Goal: Task Accomplishment & Management: Manage account settings

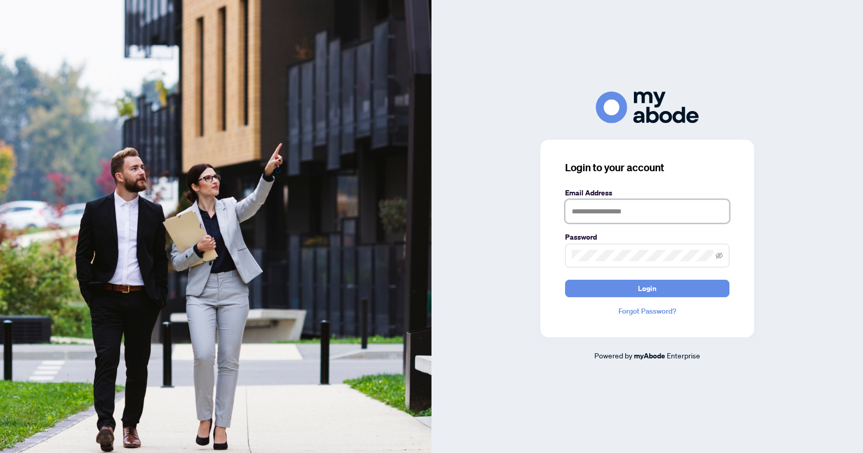
type input "**********"
click at [644, 290] on span "Login" at bounding box center [647, 288] width 18 height 16
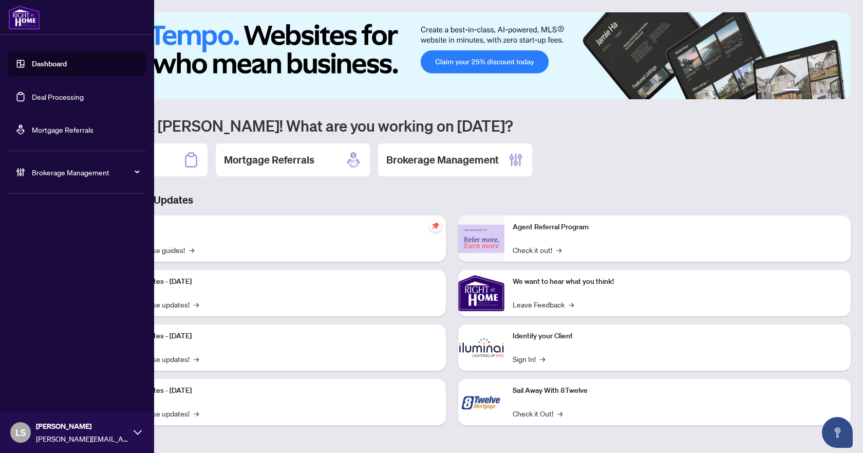
click at [59, 95] on link "Deal Processing" at bounding box center [58, 96] width 52 height 9
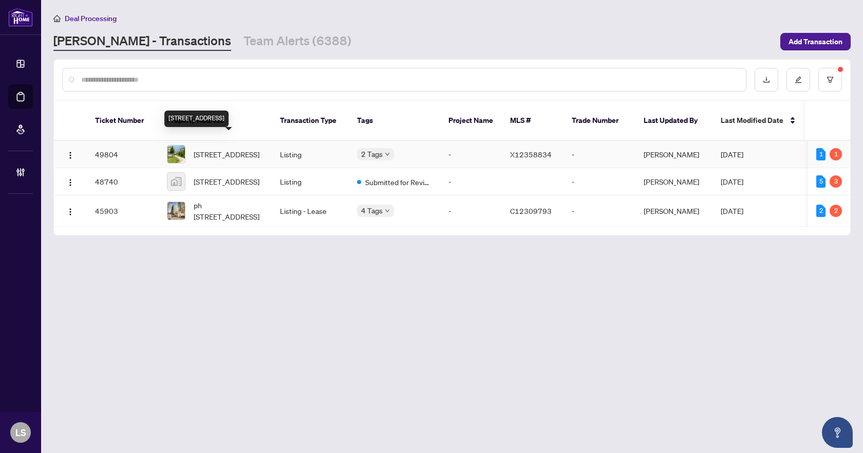
click at [247, 149] on span "23B-15 Carere Cres, Guelph, Ontario N1E 0K4, Canada" at bounding box center [227, 153] width 66 height 11
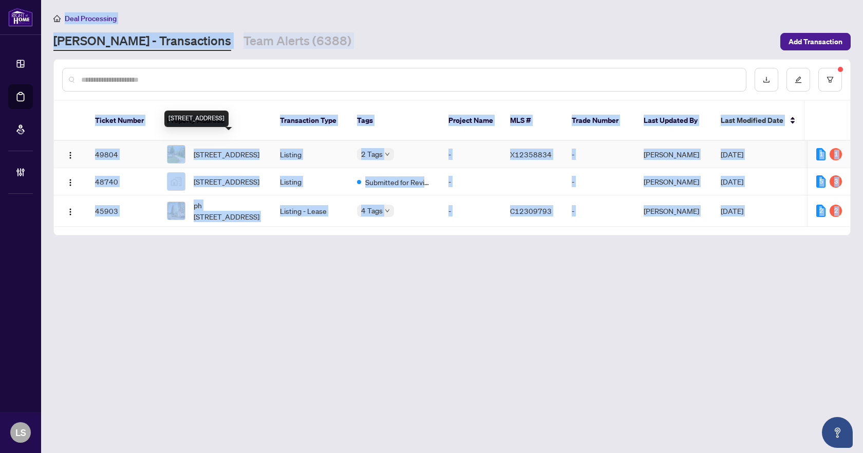
click at [247, 149] on main "Deal Processing RAHR - Transactions Team Alerts (6388) Add Transaction Ticket N…" at bounding box center [452, 226] width 822 height 453
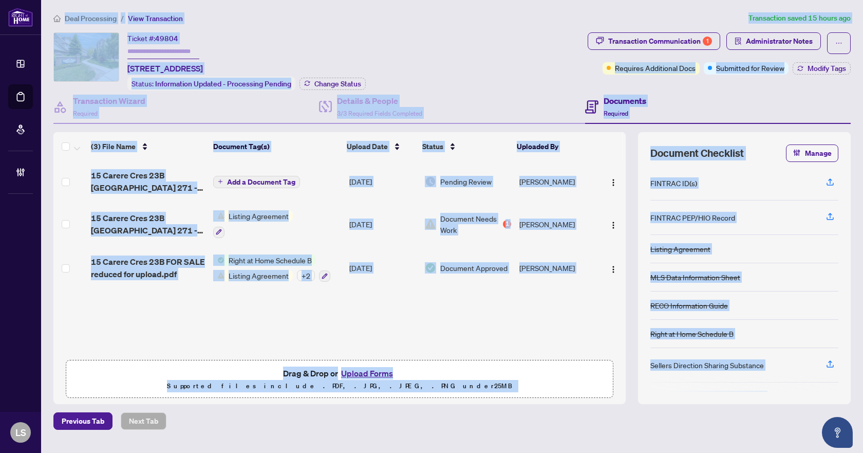
click at [481, 45] on div "Ticket #: 49804 23B-15 Carere Cres, Guelph, Ontario N1E 0K4, Canada Status: Inf…" at bounding box center [318, 61] width 530 height 58
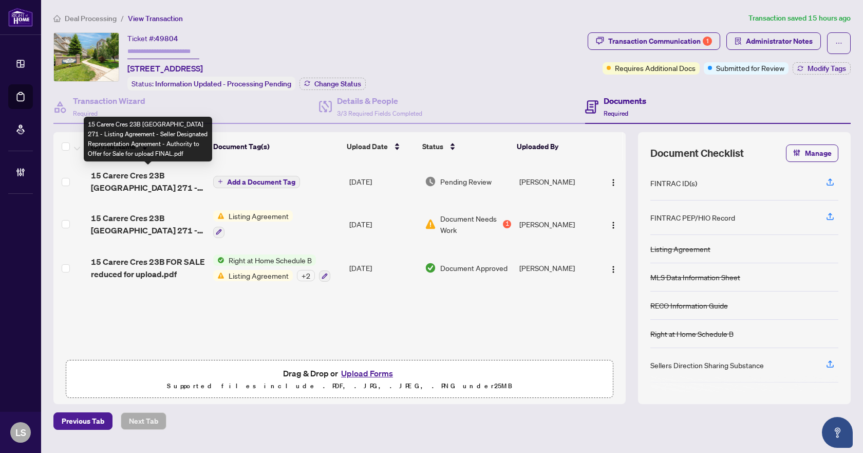
click at [152, 185] on span "15 Carere Cres 23B Ontario 271 - Listing Agreement - Seller Designated Represen…" at bounding box center [148, 181] width 114 height 25
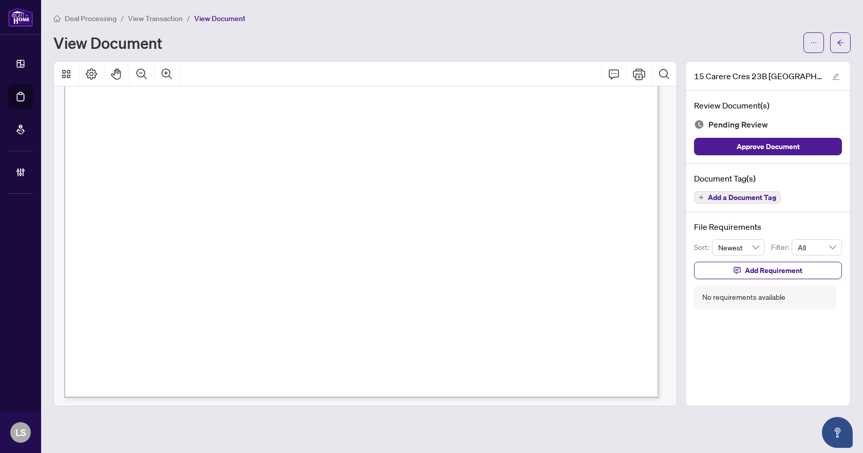
scroll to position [2837, 0]
click at [744, 195] on span "Add a Document Tag" at bounding box center [742, 197] width 68 height 7
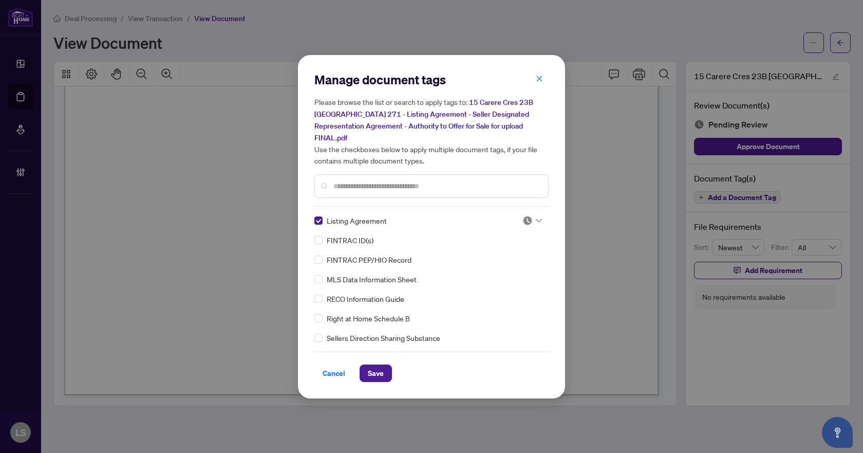
click at [529, 215] on img at bounding box center [527, 220] width 10 height 10
click at [497, 268] on div "Approved" at bounding box center [498, 263] width 66 height 11
drag, startPoint x: 378, startPoint y: 365, endPoint x: 417, endPoint y: 329, distance: 53.1
click at [378, 365] on span "Save" at bounding box center [376, 373] width 16 height 16
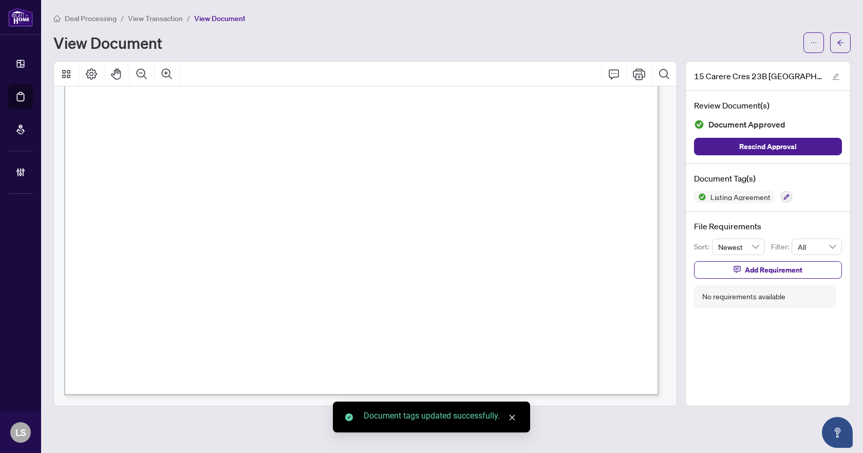
click at [843, 46] on icon "arrow-left" at bounding box center [840, 42] width 7 height 7
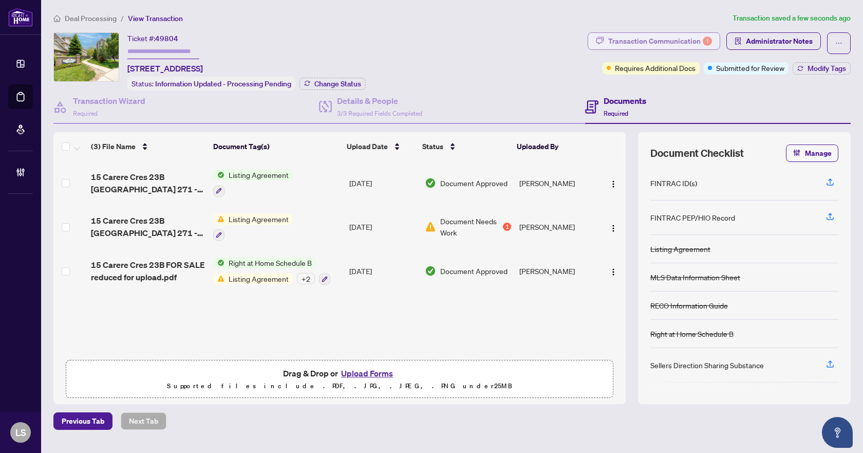
click at [645, 41] on div "Transaction Communication 1" at bounding box center [660, 41] width 104 height 16
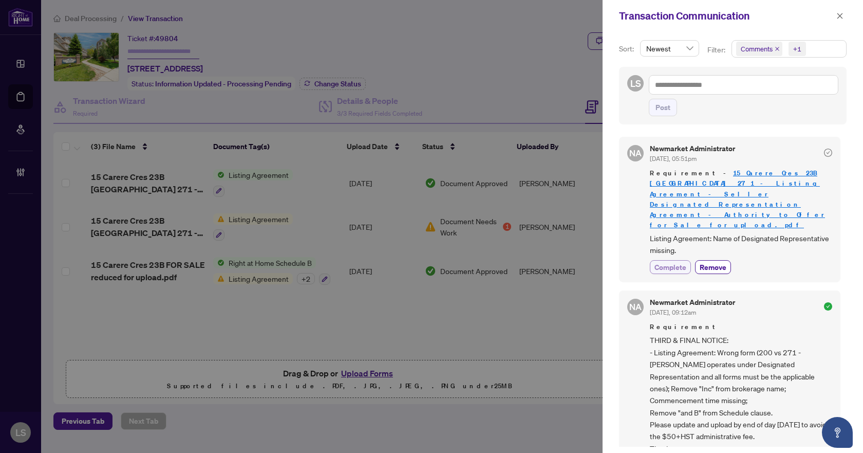
click at [672, 261] on span "Complete" at bounding box center [670, 266] width 32 height 11
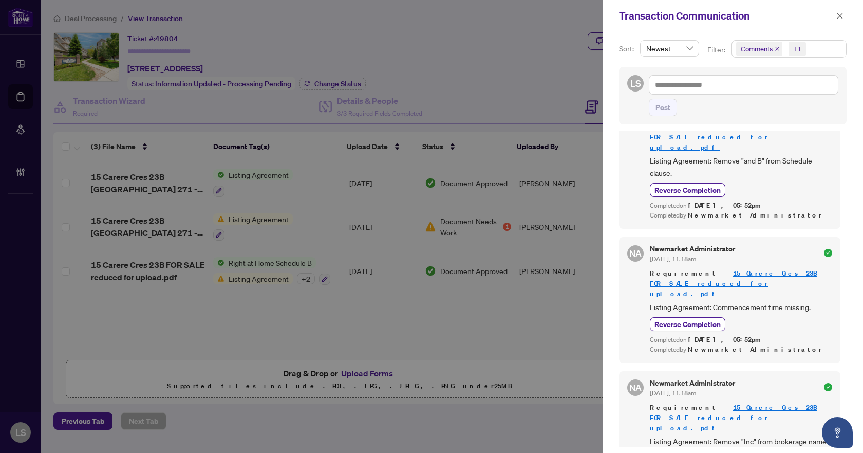
scroll to position [694, 0]
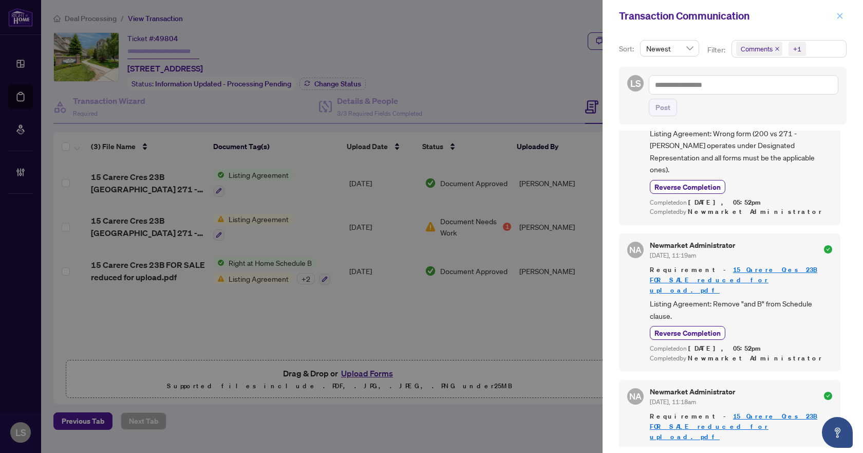
click at [841, 16] on icon "close" at bounding box center [839, 15] width 7 height 7
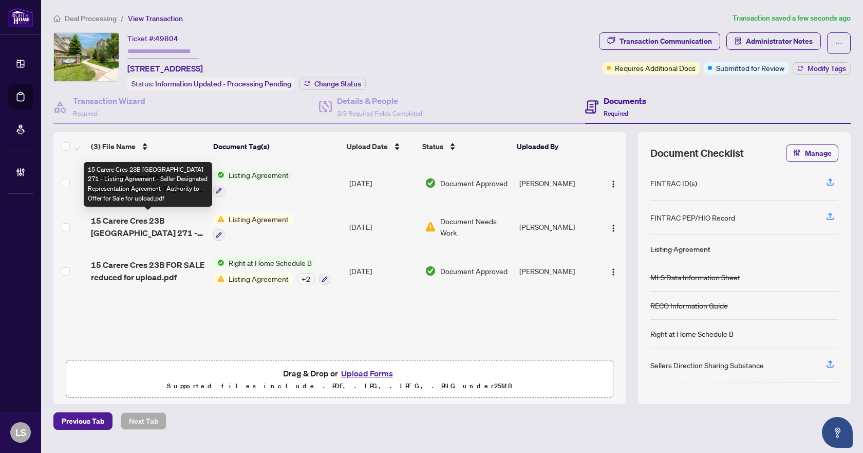
click at [149, 223] on span "15 Carere Cres 23B Ontario 271 - Listing Agreement - Seller Designated Represen…" at bounding box center [148, 226] width 114 height 25
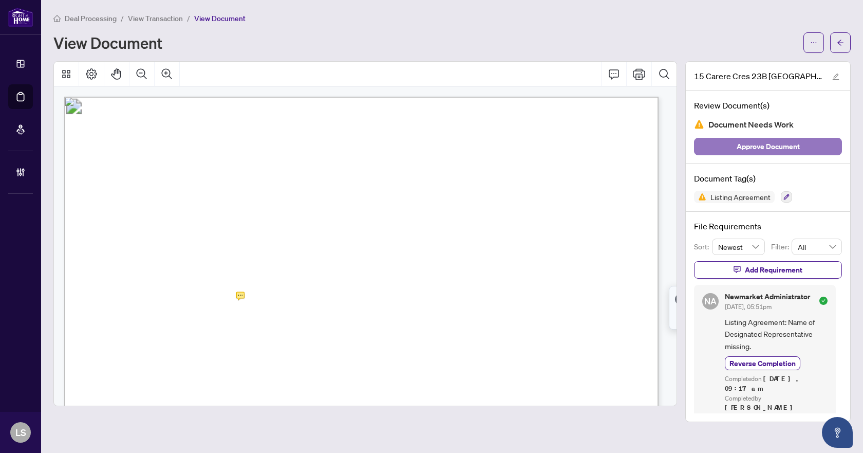
click at [742, 142] on span "Approve Document" at bounding box center [768, 146] width 63 height 16
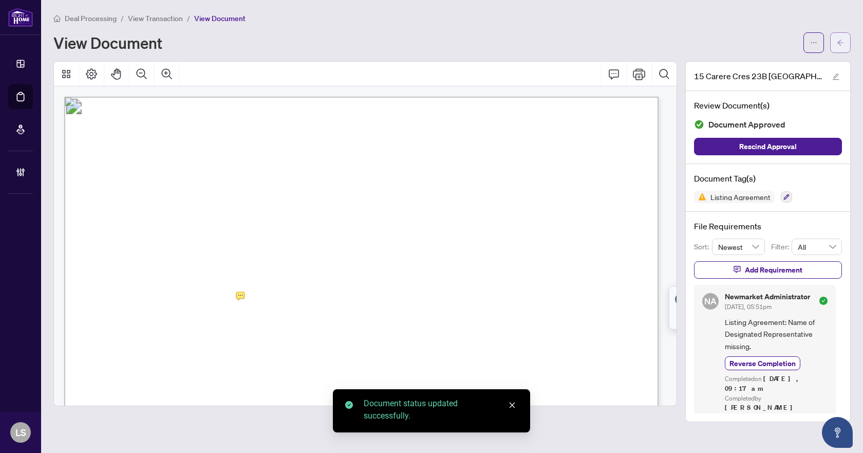
click at [840, 43] on icon "arrow-left" at bounding box center [840, 43] width 6 height 6
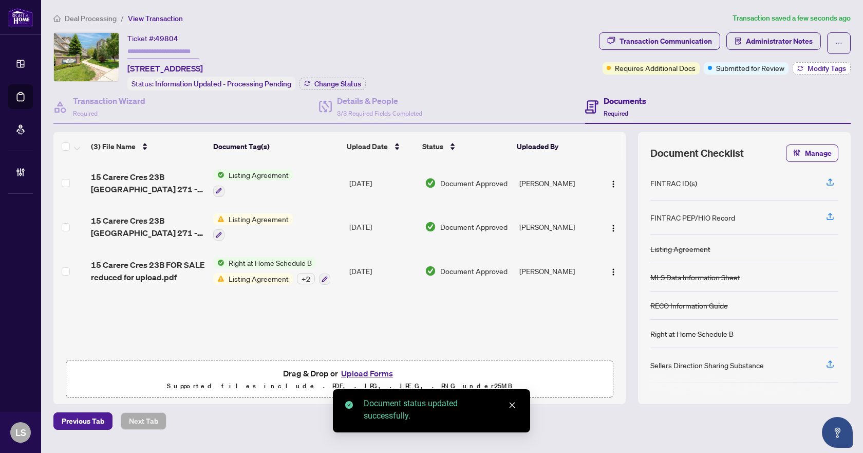
click at [824, 70] on span "Modify Tags" at bounding box center [827, 68] width 39 height 7
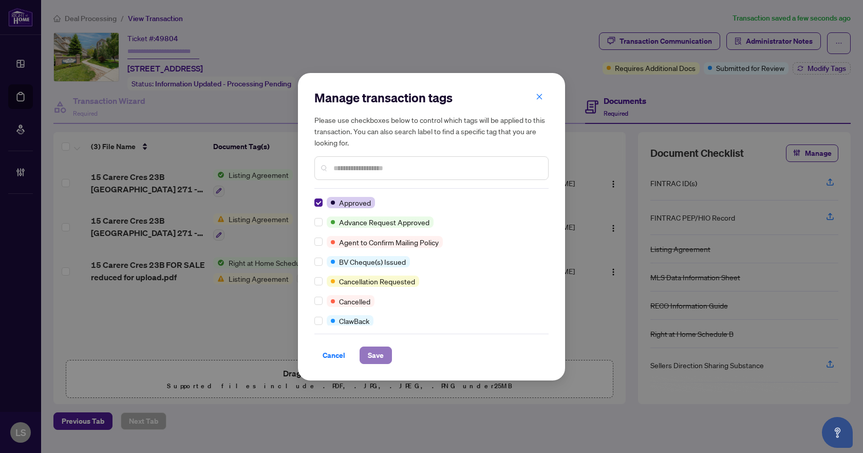
click at [367, 350] on button "Save" at bounding box center [376, 354] width 32 height 17
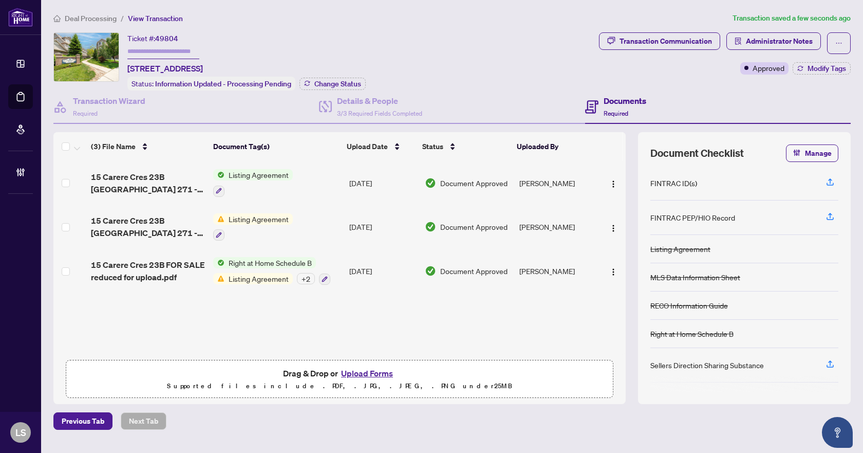
click at [91, 16] on span "Deal Processing" at bounding box center [91, 18] width 52 height 9
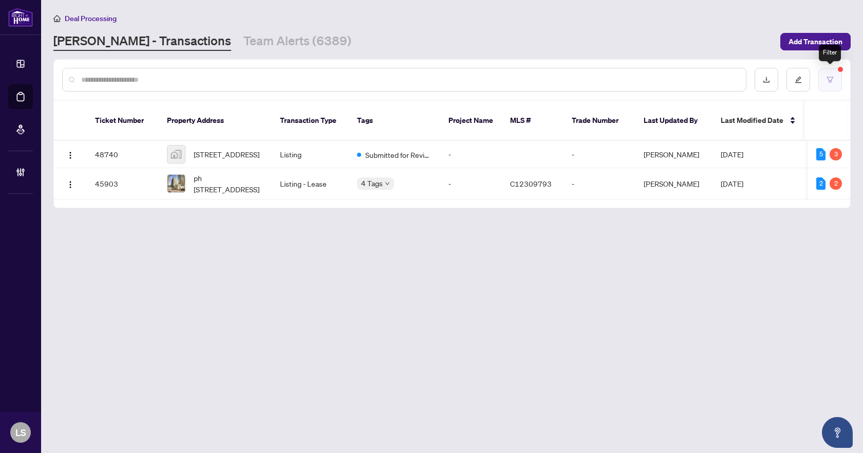
click at [834, 76] on button "button" at bounding box center [830, 80] width 24 height 24
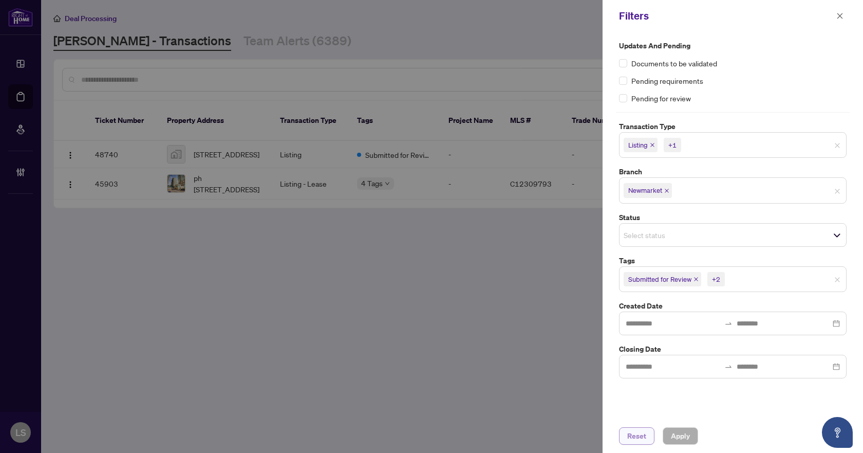
click at [633, 436] on span "Reset" at bounding box center [636, 435] width 19 height 16
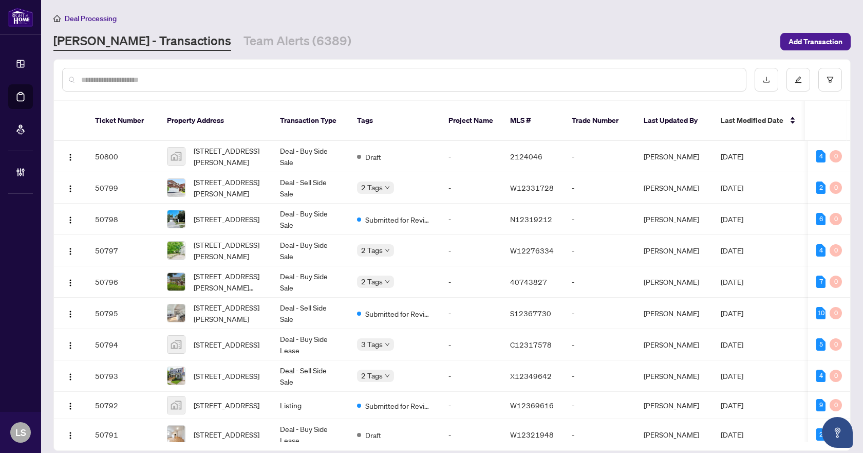
click at [101, 77] on input "text" at bounding box center [409, 79] width 656 height 11
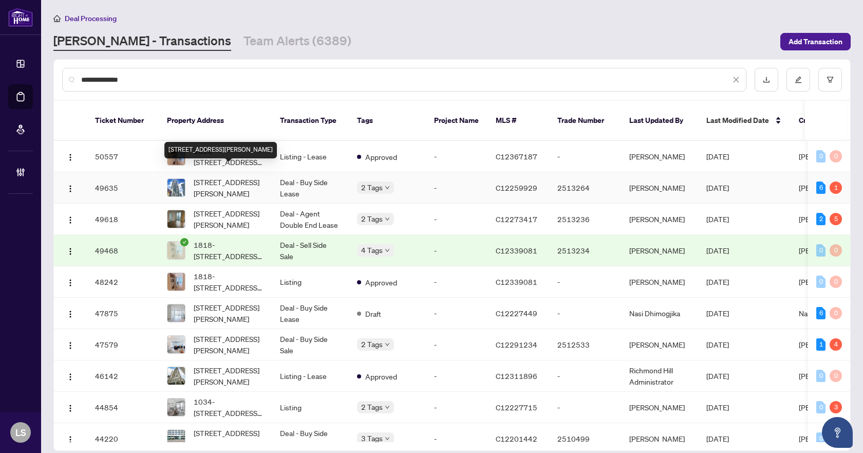
type input "**********"
click at [237, 176] on span "[STREET_ADDRESS][PERSON_NAME]" at bounding box center [229, 187] width 70 height 23
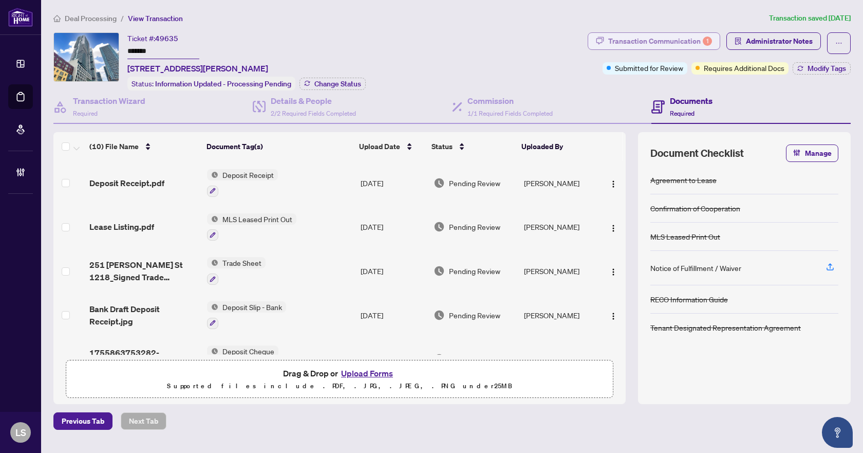
click at [658, 36] on div "Transaction Communication 1" at bounding box center [660, 41] width 104 height 16
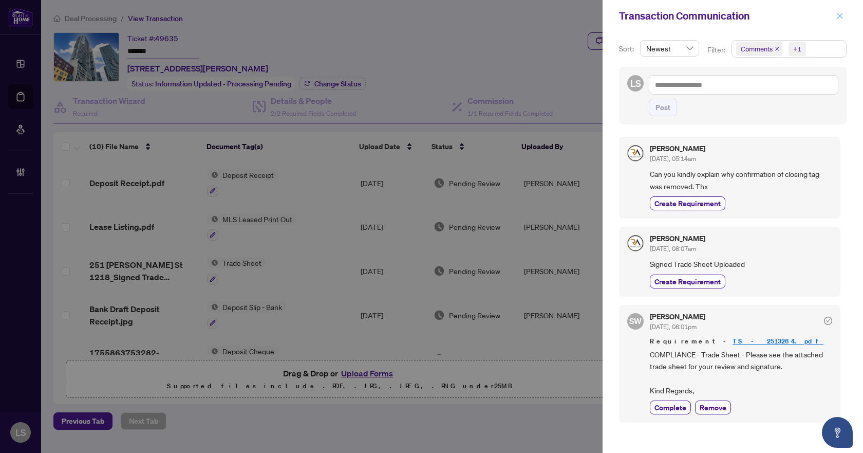
click at [839, 17] on icon "close" at bounding box center [840, 16] width 6 height 6
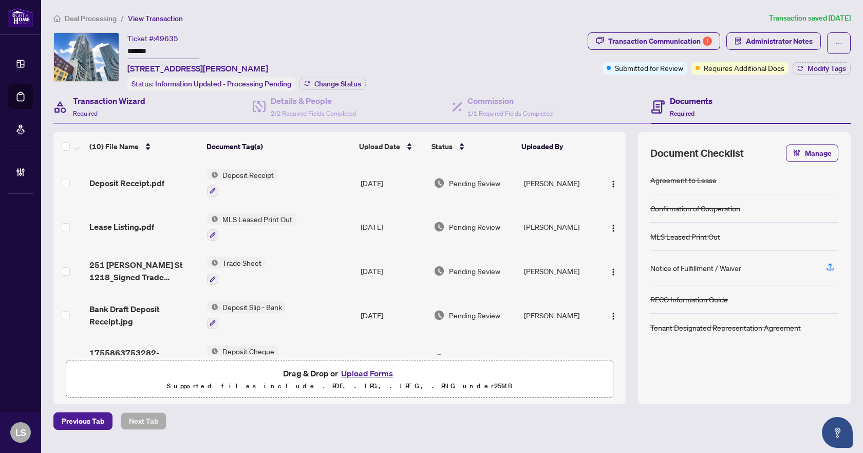
click at [146, 111] on div "Transaction Wizard Required" at bounding box center [152, 106] width 199 height 33
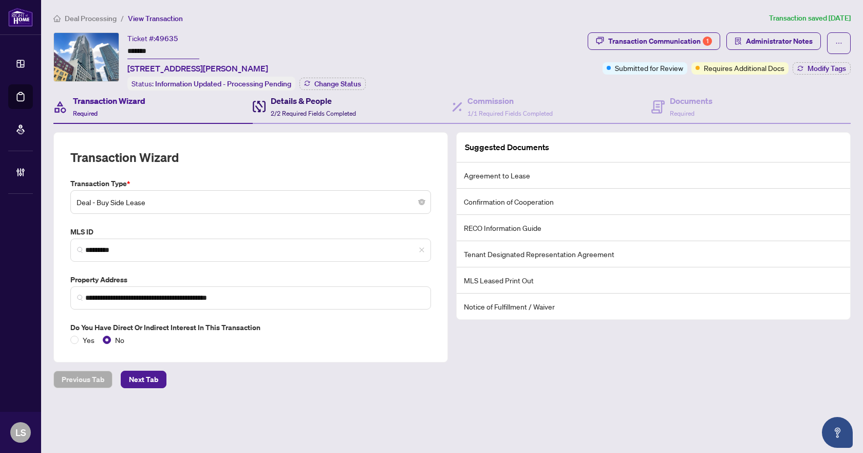
click at [310, 101] on h4 "Details & People" at bounding box center [313, 101] width 85 height 12
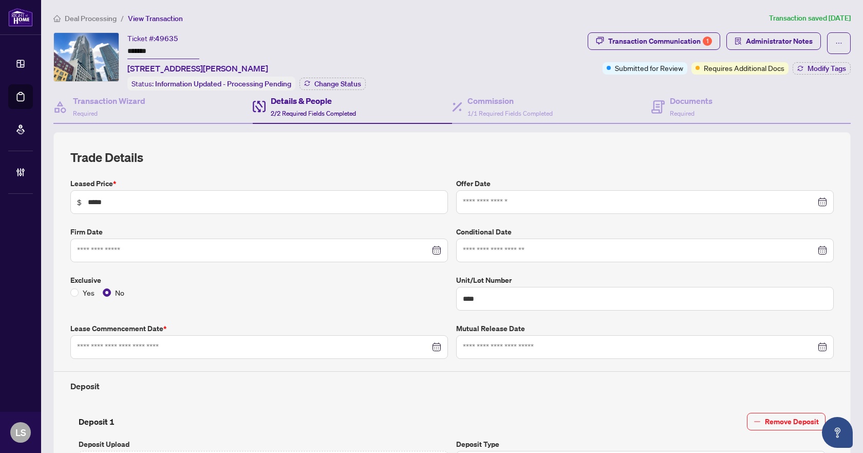
type input "**********"
click at [537, 99] on h4 "Commission" at bounding box center [509, 101] width 85 height 12
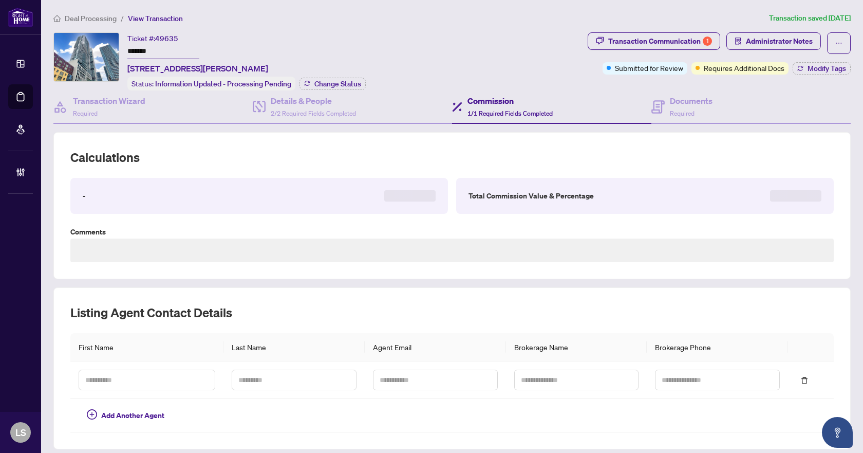
type textarea "**********"
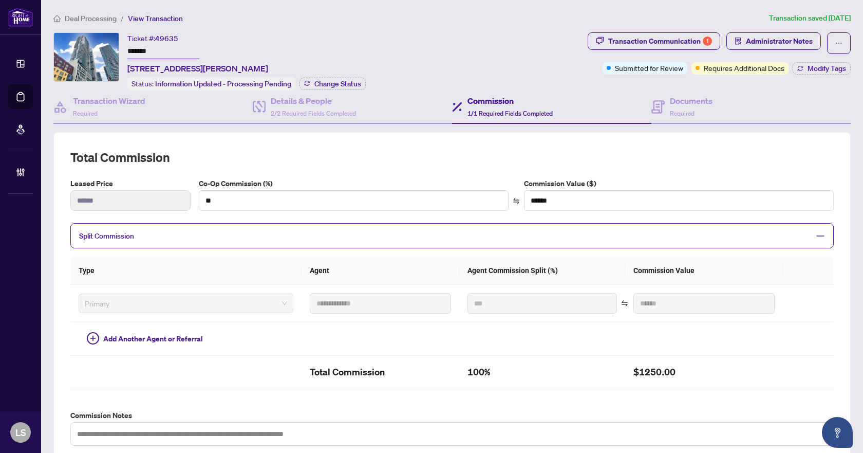
click at [156, 18] on span "View Transaction" at bounding box center [155, 18] width 55 height 9
click at [97, 13] on li "Deal Processing" at bounding box center [84, 18] width 63 height 12
click at [97, 15] on span "Deal Processing" at bounding box center [91, 18] width 52 height 9
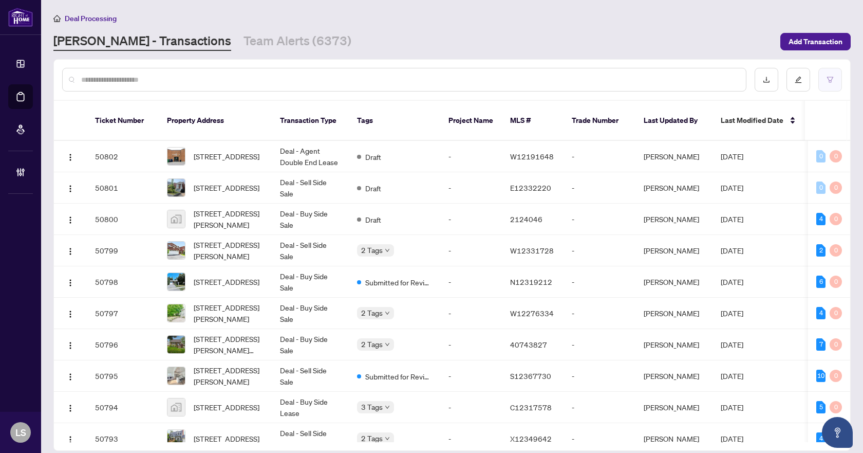
click at [835, 74] on button "button" at bounding box center [830, 80] width 24 height 24
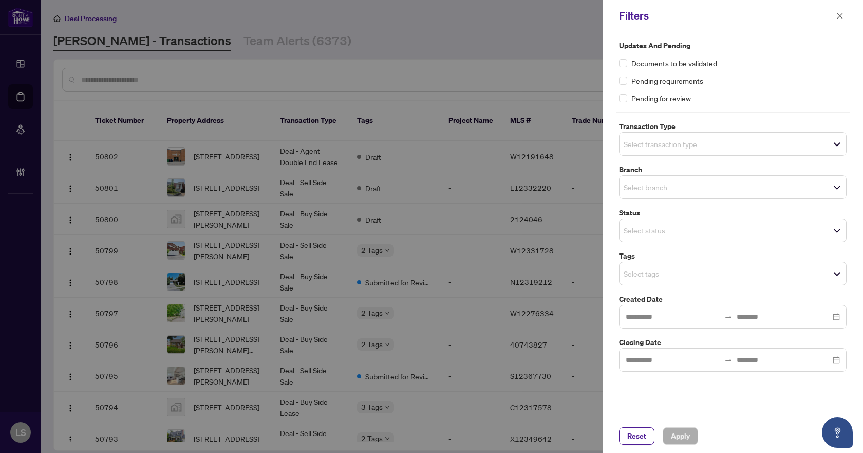
click at [647, 142] on input "search" at bounding box center [660, 144] width 72 height 12
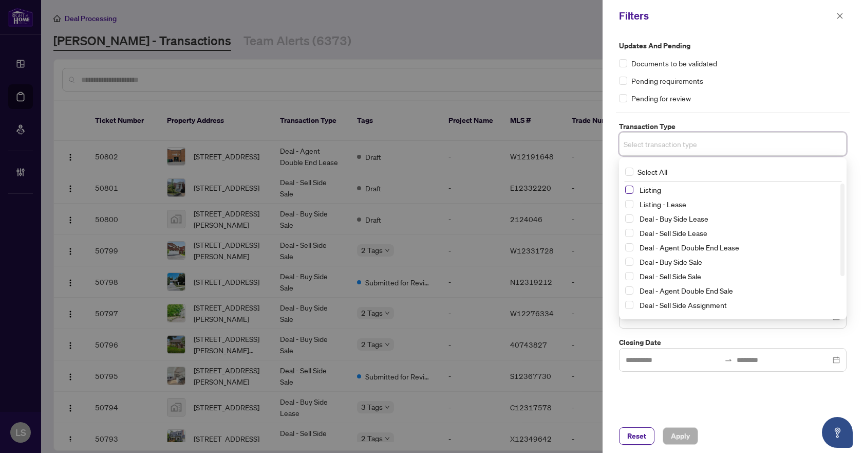
click at [628, 190] on span "Select Listing" at bounding box center [629, 189] width 8 height 8
click at [630, 206] on span "Select Listing - Lease" at bounding box center [629, 206] width 8 height 8
click at [725, 84] on div "Pending requirements" at bounding box center [733, 80] width 228 height 11
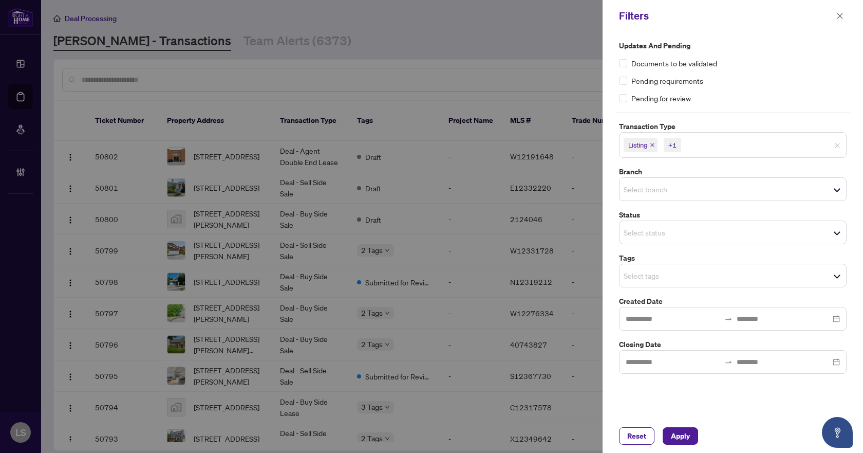
click at [640, 189] on input "search" at bounding box center [660, 189] width 72 height 12
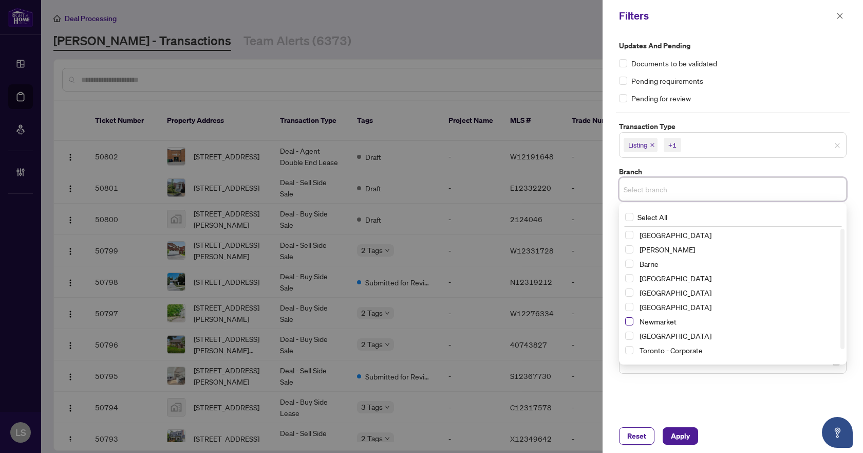
click at [627, 322] on span "Select Newmarket" at bounding box center [629, 321] width 8 height 8
click at [745, 62] on div "Documents to be validated" at bounding box center [733, 63] width 228 height 11
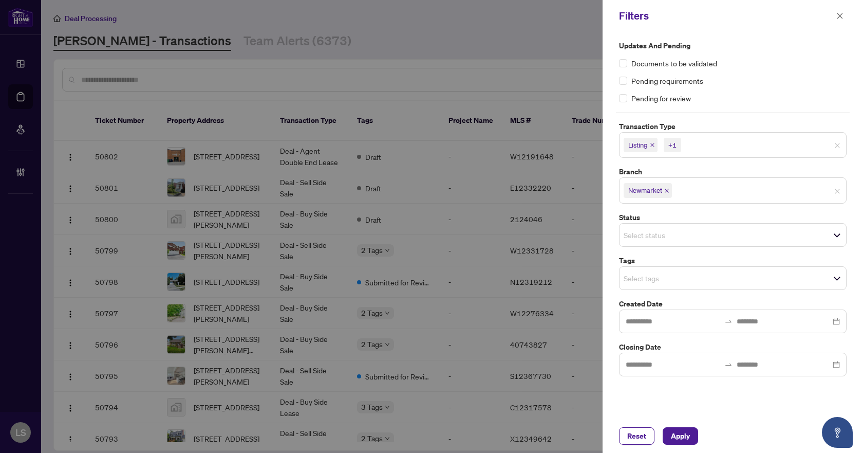
click at [651, 277] on input "search" at bounding box center [660, 278] width 72 height 12
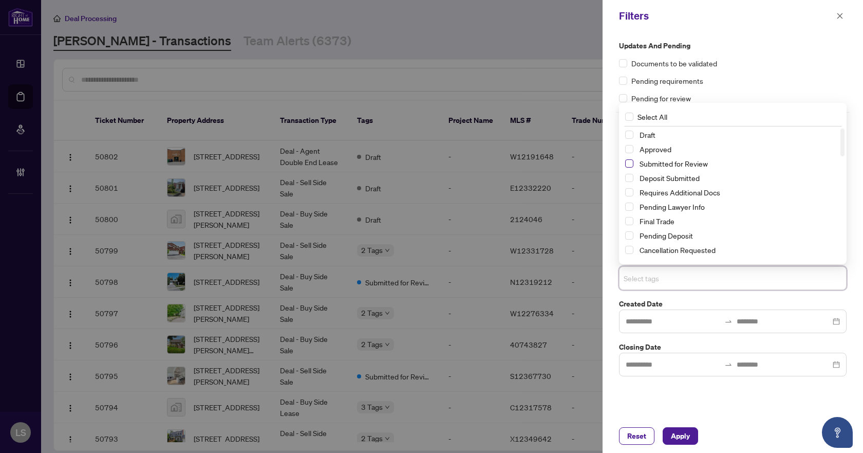
click at [629, 161] on span "Select Submitted for Review" at bounding box center [629, 163] width 8 height 8
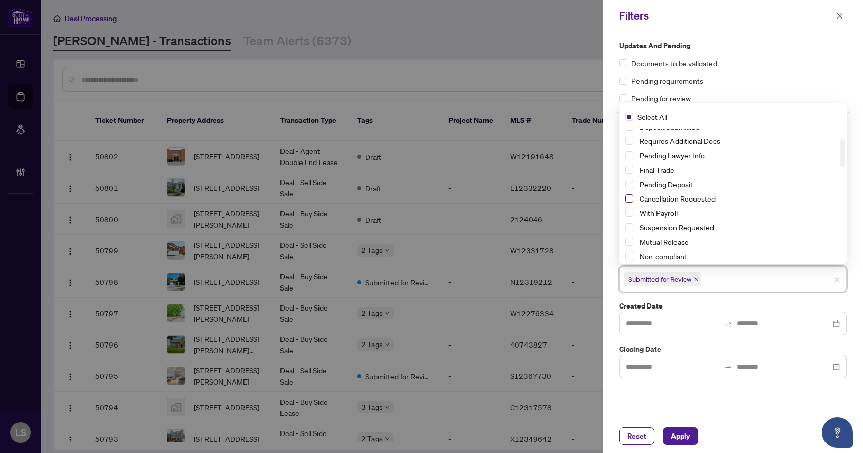
click at [630, 199] on span "Select Cancellation Requested" at bounding box center [629, 198] width 8 height 8
drag, startPoint x: 633, startPoint y: 229, endPoint x: 637, endPoint y: 236, distance: 8.5
click at [633, 229] on div "Suspension Requested" at bounding box center [732, 227] width 215 height 12
drag, startPoint x: 630, startPoint y: 224, endPoint x: 647, endPoint y: 267, distance: 46.1
click at [630, 229] on span "Select Suspension Requested" at bounding box center [629, 227] width 8 height 8
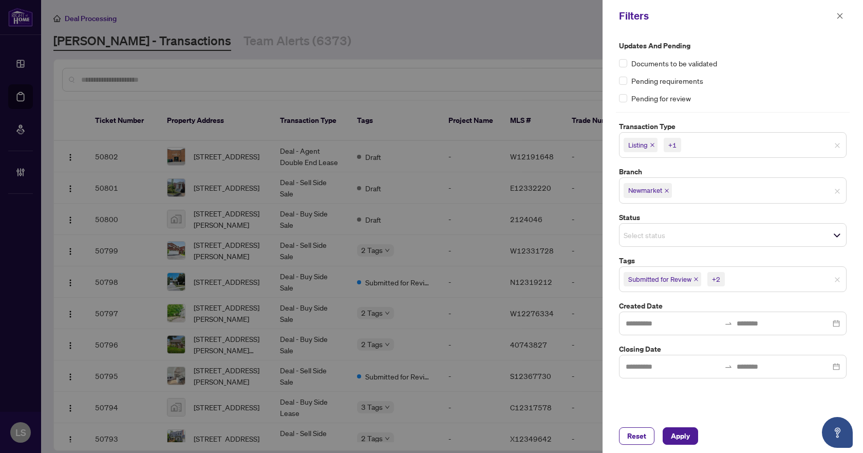
click at [777, 418] on div "Updates and Pending Documents to be validated Pending requirements Pending for …" at bounding box center [733, 225] width 260 height 387
click at [675, 437] on span "Apply" at bounding box center [680, 435] width 19 height 16
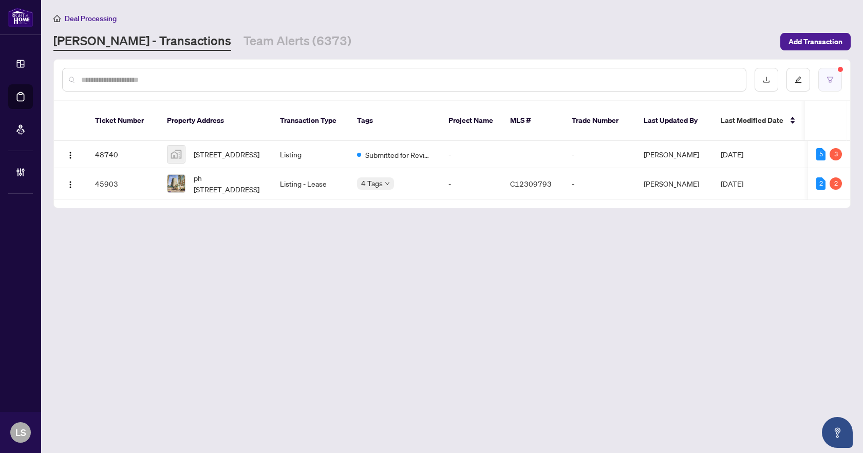
click at [823, 82] on button "button" at bounding box center [830, 80] width 24 height 24
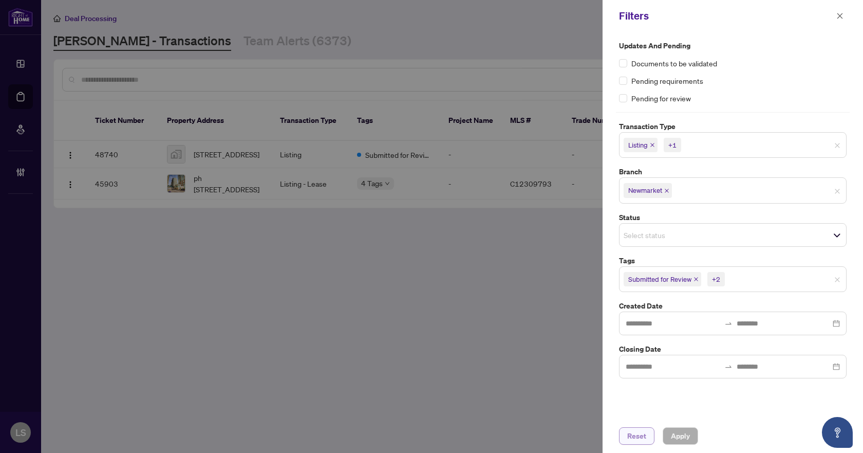
click at [640, 440] on span "Reset" at bounding box center [636, 435] width 19 height 16
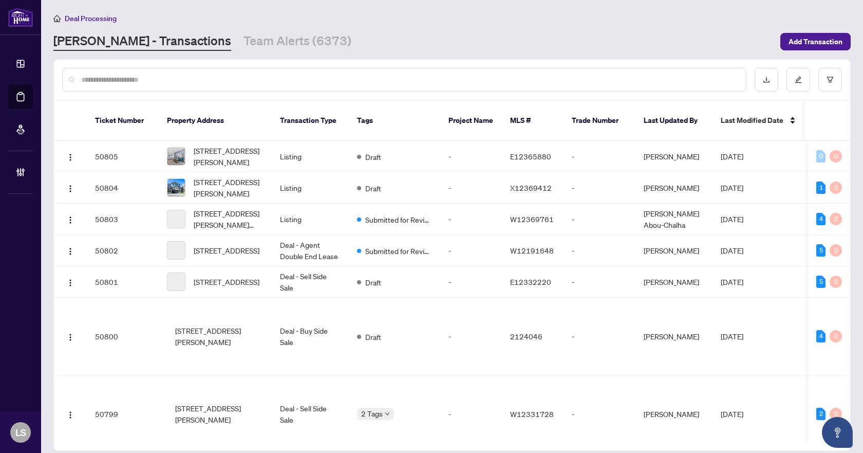
click at [163, 77] on input "text" at bounding box center [409, 79] width 656 height 11
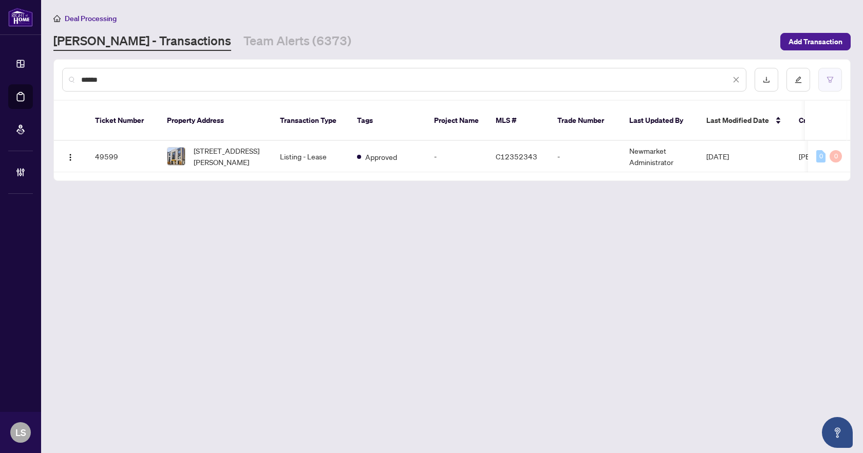
click at [837, 86] on button "button" at bounding box center [830, 80] width 24 height 24
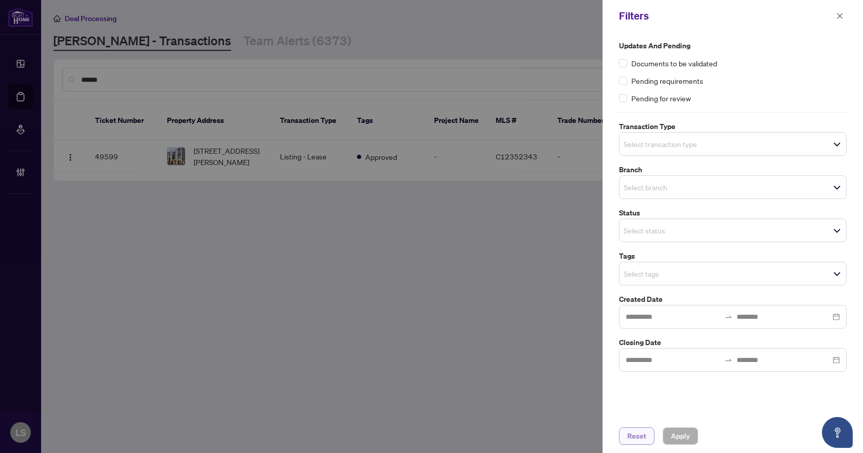
click at [632, 441] on span "Reset" at bounding box center [636, 435] width 19 height 16
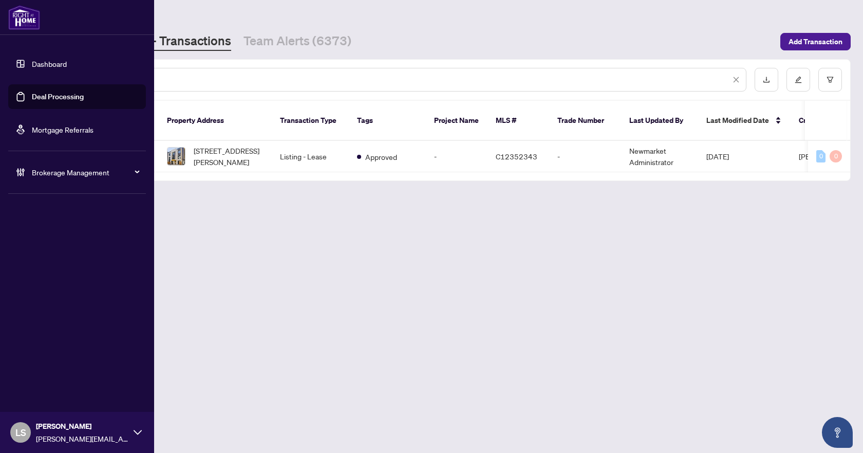
drag, startPoint x: 239, startPoint y: 76, endPoint x: 34, endPoint y: 76, distance: 205.0
click at [34, 76] on div "Dashboard Deal Processing Mortgage Referrals Brokerage Management LS [PERSON_NA…" at bounding box center [431, 226] width 863 height 453
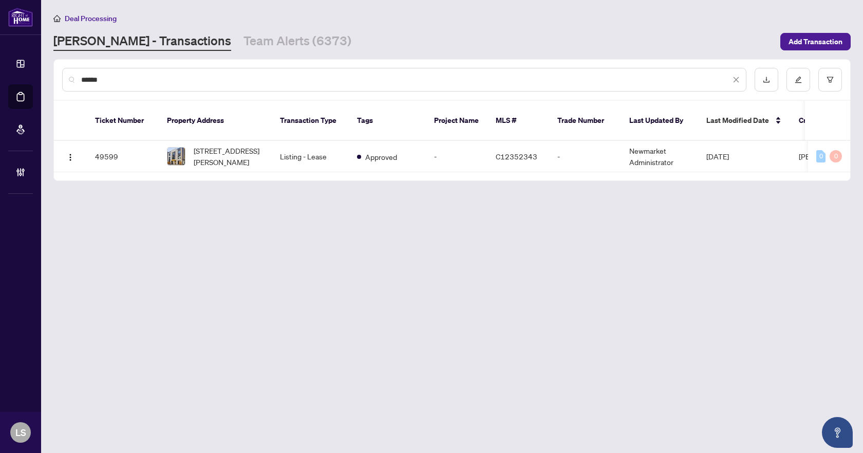
click at [212, 83] on input "******" at bounding box center [405, 79] width 649 height 11
drag, startPoint x: 153, startPoint y: 77, endPoint x: 80, endPoint y: 79, distance: 73.0
click at [80, 79] on div "******" at bounding box center [404, 80] width 684 height 24
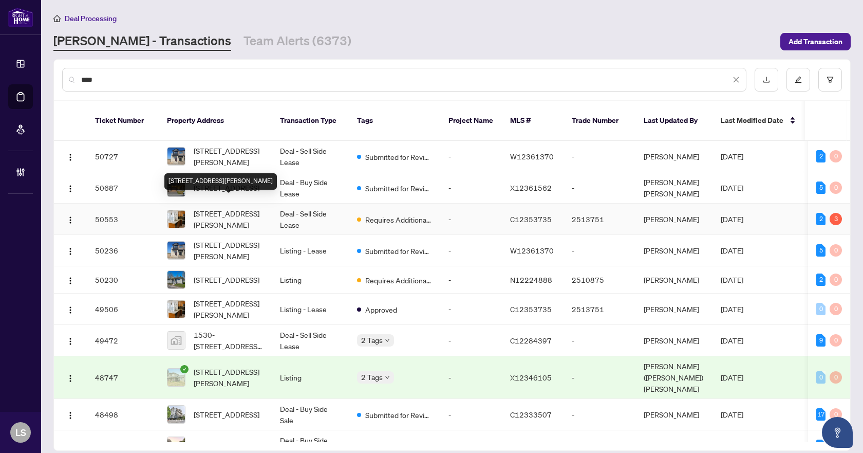
type input "***"
click at [225, 208] on span "[STREET_ADDRESS][PERSON_NAME]" at bounding box center [229, 219] width 70 height 23
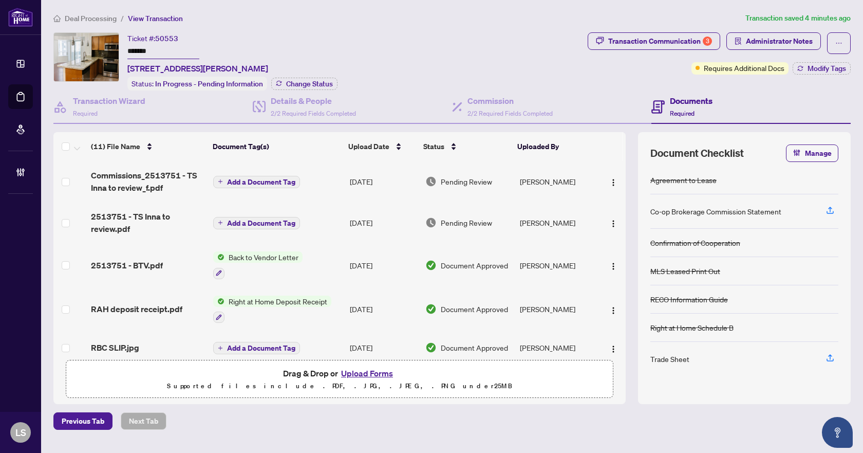
click at [115, 181] on span "Commissions_2513751 - TS Inna to review_f.pdf" at bounding box center [148, 181] width 114 height 25
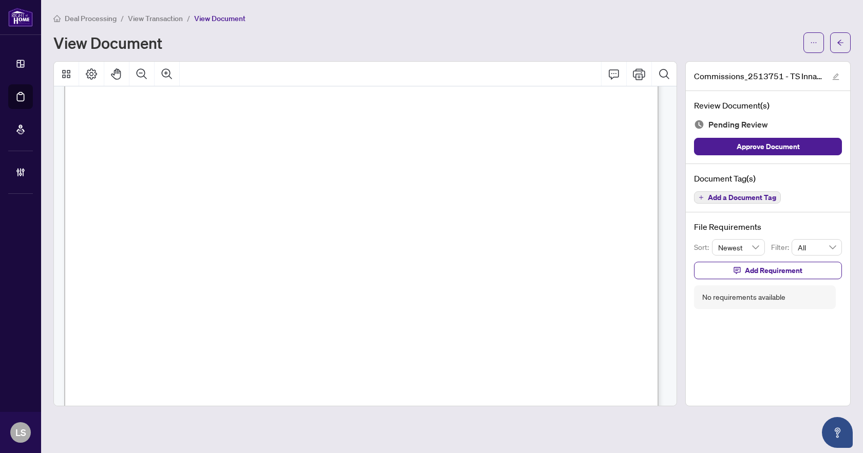
scroll to position [257, 0]
click at [847, 39] on button "button" at bounding box center [840, 42] width 21 height 21
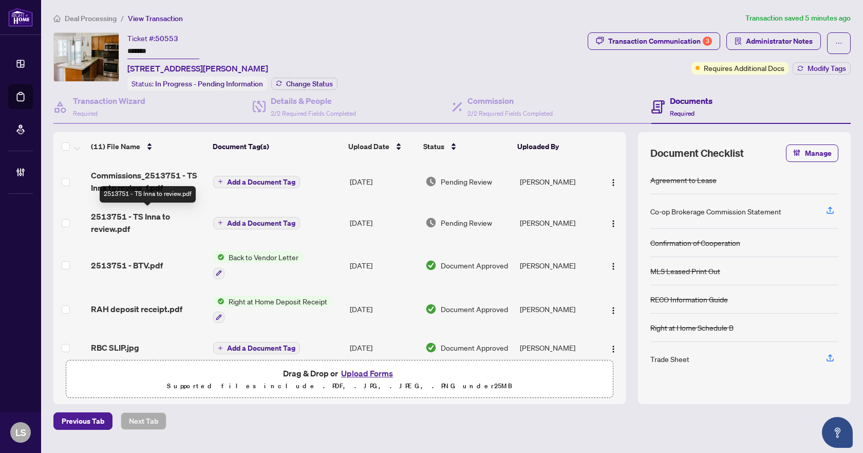
click at [119, 215] on span "2513751 - TS Inna to review.pdf" at bounding box center [148, 222] width 114 height 25
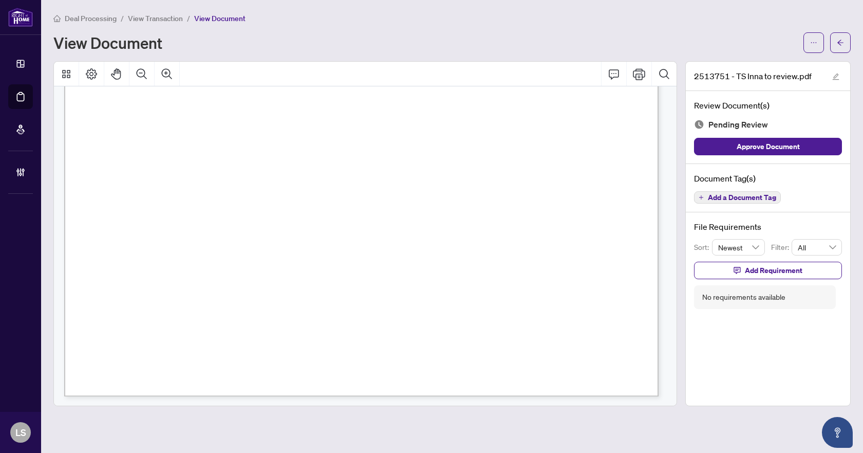
scroll to position [471, 0]
click at [842, 38] on span "button" at bounding box center [840, 42] width 7 height 16
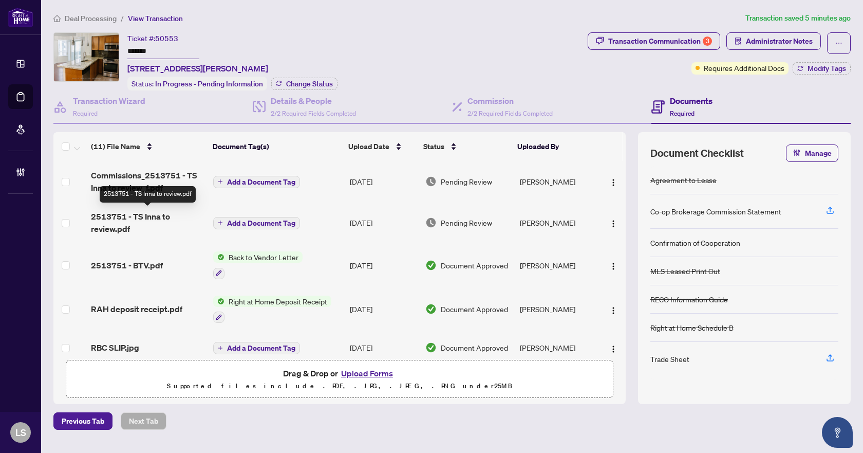
click at [135, 225] on span "2513751 - TS Inna to review.pdf" at bounding box center [148, 222] width 114 height 25
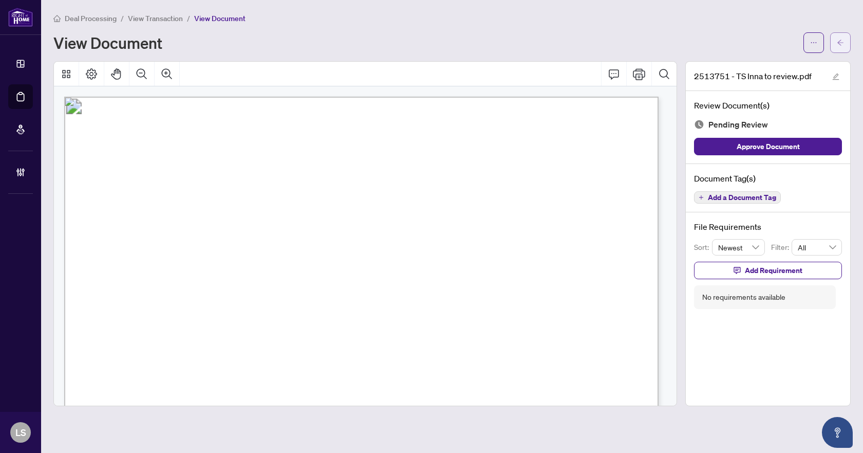
click at [841, 49] on span "button" at bounding box center [840, 42] width 7 height 16
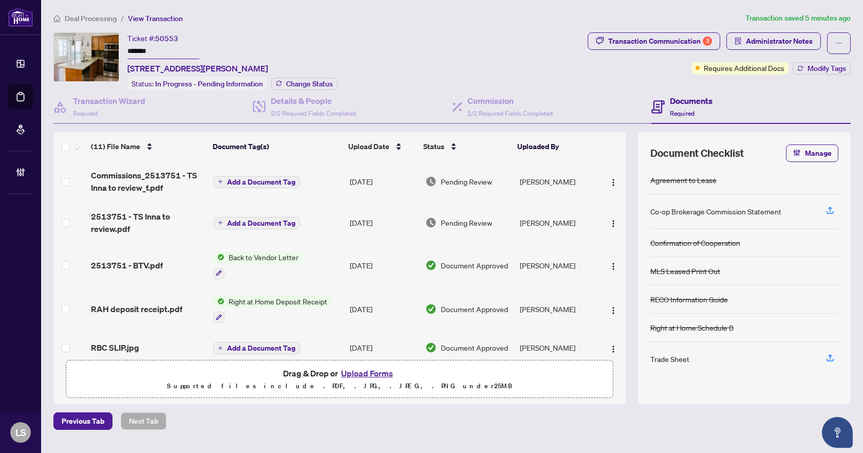
click at [143, 187] on span "Commissions_2513751 - TS Inna to review_f.pdf" at bounding box center [148, 181] width 114 height 25
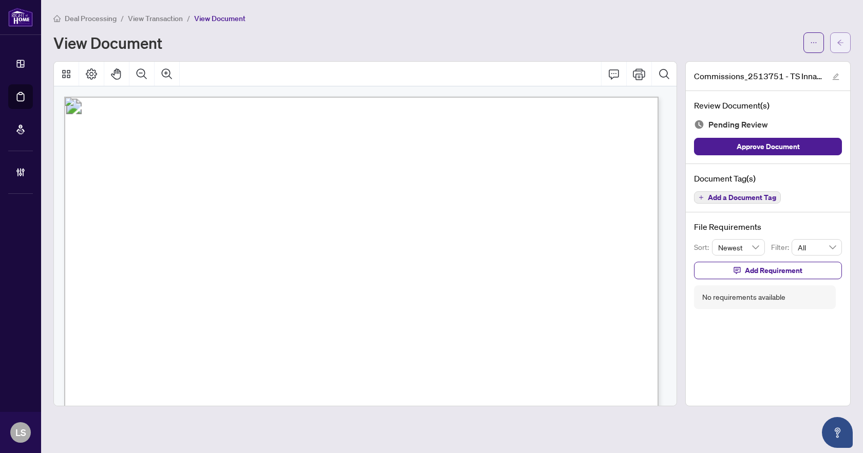
click at [848, 43] on button "button" at bounding box center [840, 42] width 21 height 21
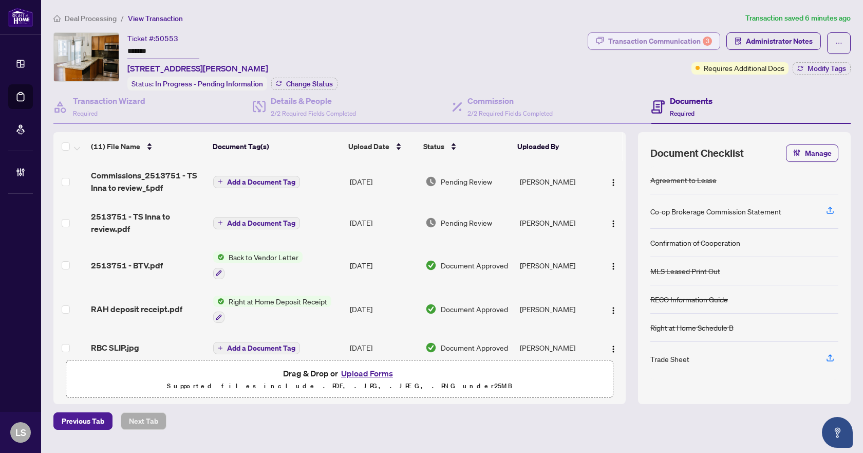
click at [662, 46] on div "Transaction Communication 3" at bounding box center [660, 41] width 104 height 16
type textarea "**********"
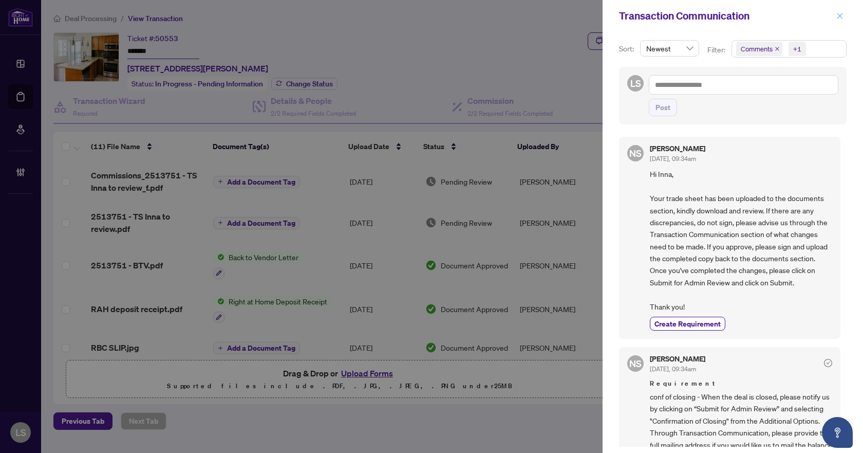
click at [847, 14] on div "Transaction Communication" at bounding box center [733, 16] width 260 height 32
click at [841, 16] on icon "close" at bounding box center [839, 15] width 7 height 7
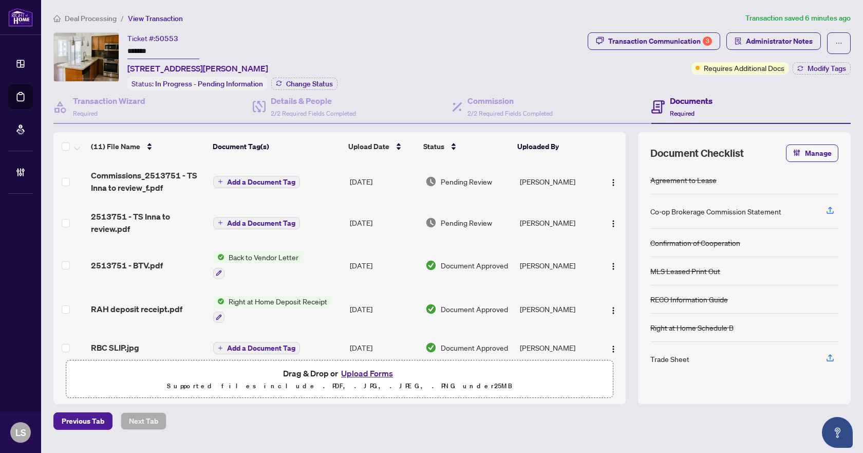
click at [101, 20] on span "Deal Processing" at bounding box center [91, 18] width 52 height 9
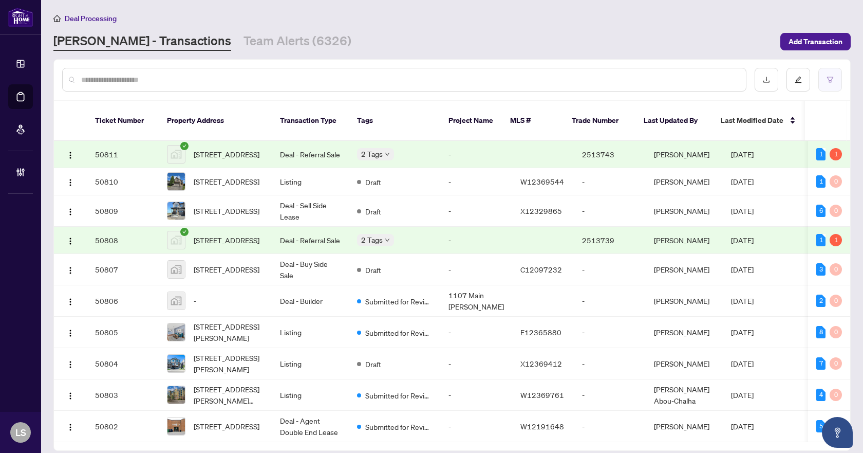
click at [838, 75] on button "button" at bounding box center [830, 80] width 24 height 24
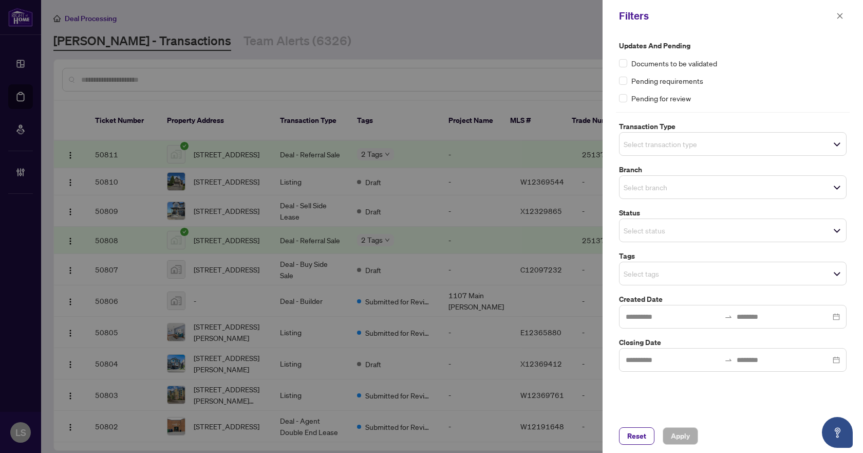
click at [679, 143] on input "search" at bounding box center [660, 144] width 72 height 12
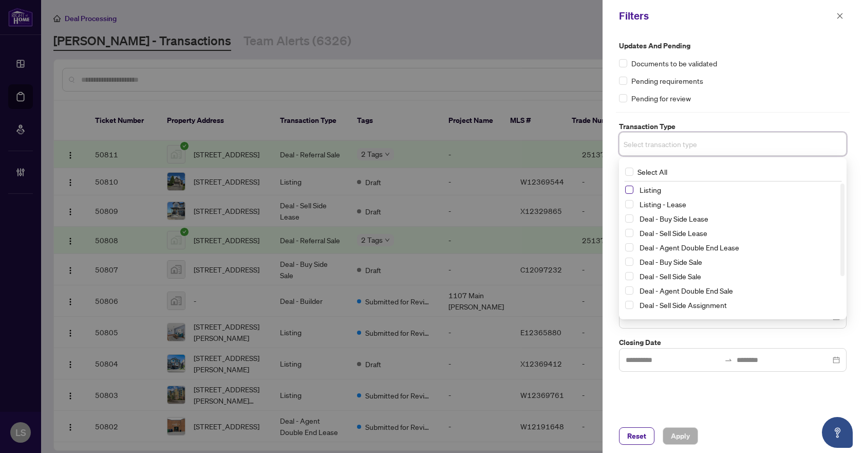
click at [626, 189] on span "Select Listing" at bounding box center [629, 189] width 8 height 8
click at [628, 206] on span "Select Listing - Lease" at bounding box center [629, 206] width 8 height 8
click at [774, 65] on div "Documents to be validated" at bounding box center [733, 63] width 228 height 11
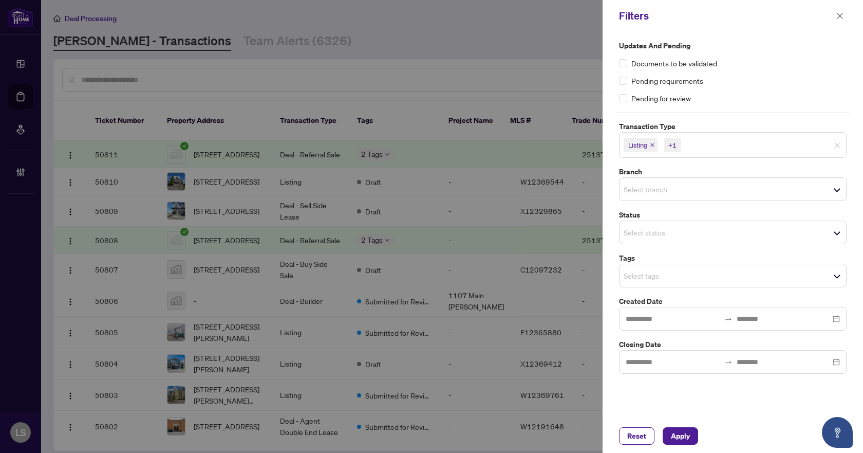
click at [670, 184] on input "search" at bounding box center [660, 189] width 72 height 12
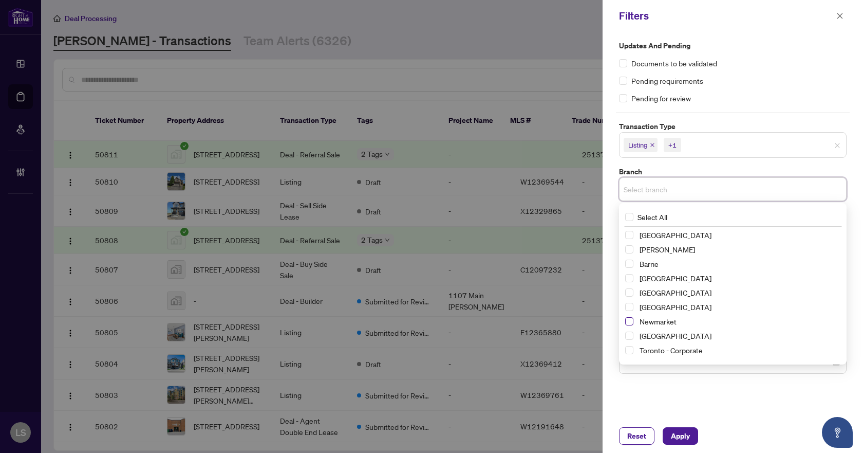
click at [628, 322] on span "Select Newmarket" at bounding box center [629, 321] width 8 height 8
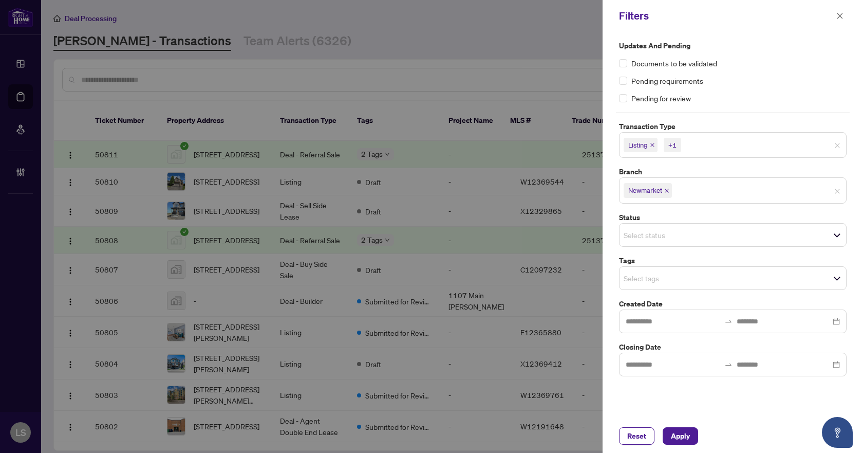
click at [737, 397] on div "Updates and Pending Documents to be validated Pending requirements Pending for …" at bounding box center [733, 225] width 260 height 387
click at [665, 231] on input "search" at bounding box center [660, 235] width 72 height 12
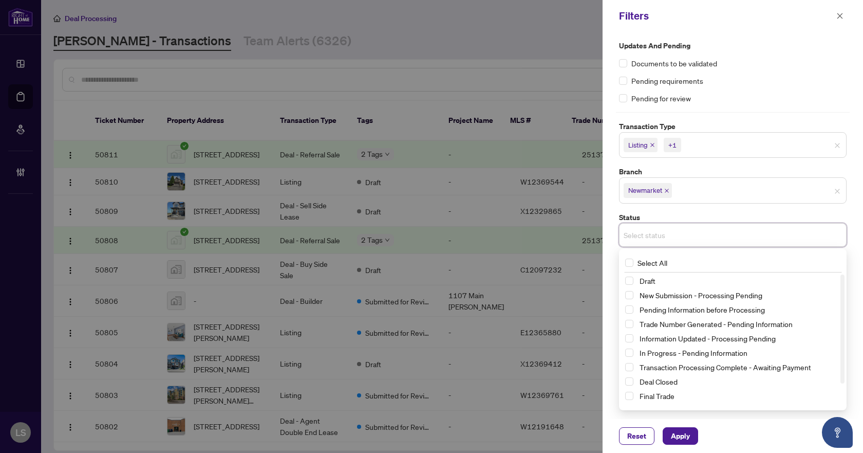
click at [674, 214] on label "Status" at bounding box center [733, 217] width 228 height 11
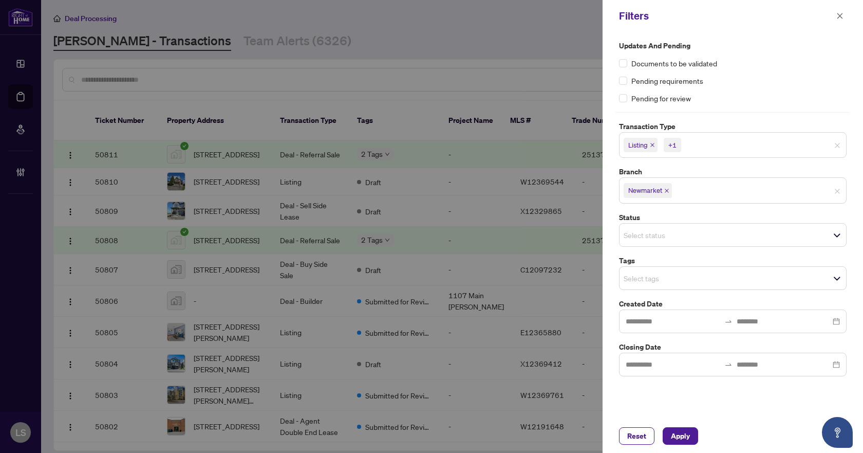
click at [645, 282] on input "search" at bounding box center [660, 278] width 72 height 12
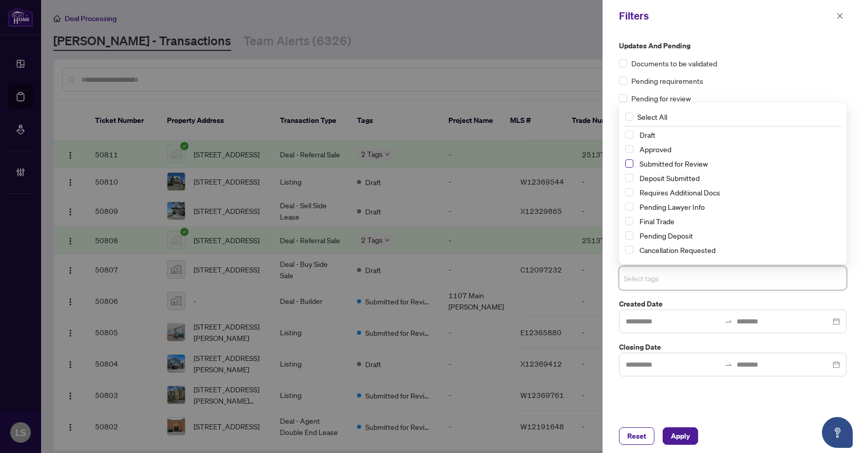
click at [631, 163] on span "Select Submitted for Review" at bounding box center [629, 163] width 8 height 8
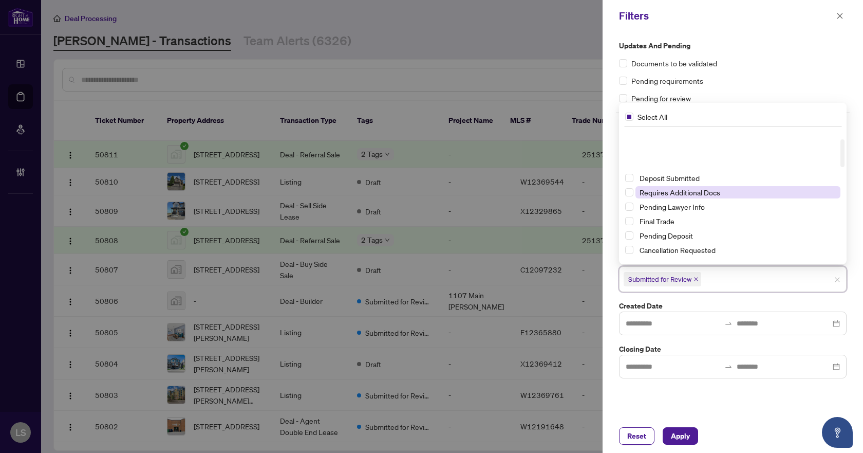
scroll to position [51, 0]
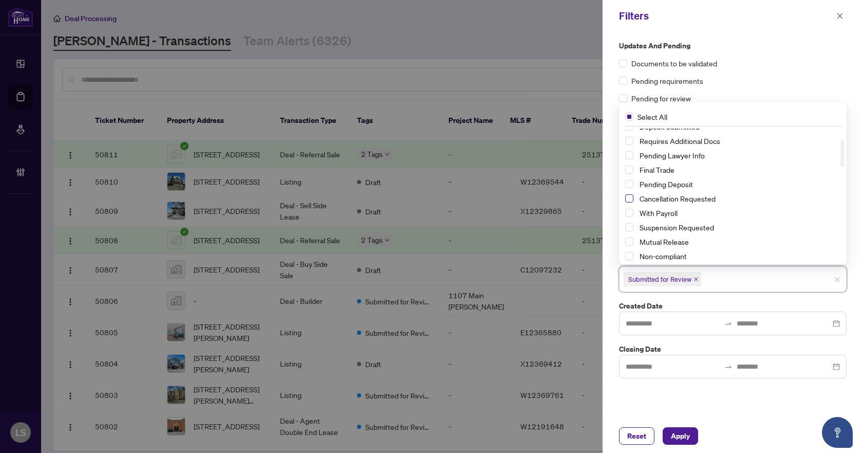
click at [627, 197] on span "Select Cancellation Requested" at bounding box center [629, 198] width 8 height 8
click at [627, 224] on span "Select Suspension Requested" at bounding box center [629, 227] width 8 height 8
click at [770, 405] on div "Updates and Pending Documents to be validated Pending requirements Pending for …" at bounding box center [733, 225] width 260 height 387
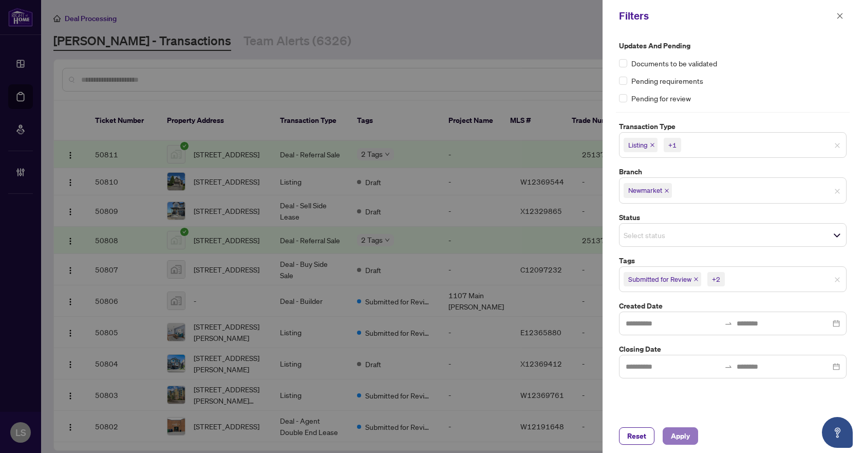
click at [680, 435] on span "Apply" at bounding box center [680, 435] width 19 height 16
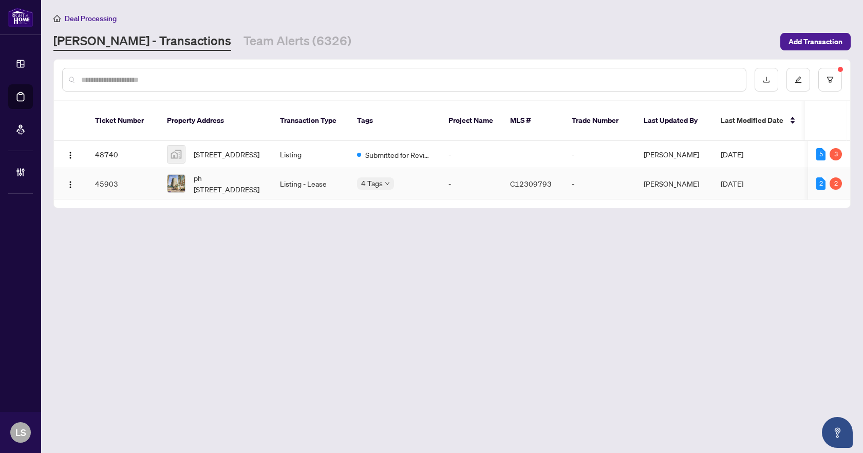
click at [259, 179] on span "ph [STREET_ADDRESS]" at bounding box center [229, 183] width 70 height 23
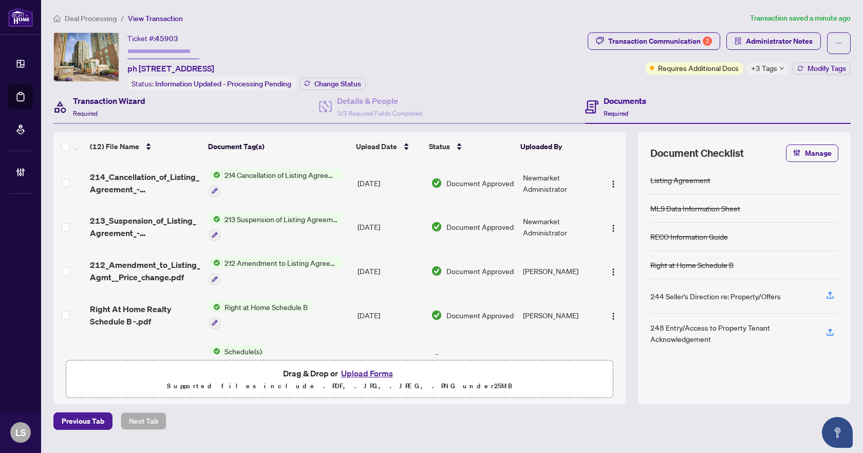
click at [133, 108] on div "Transaction Wizard Required" at bounding box center [109, 107] width 72 height 24
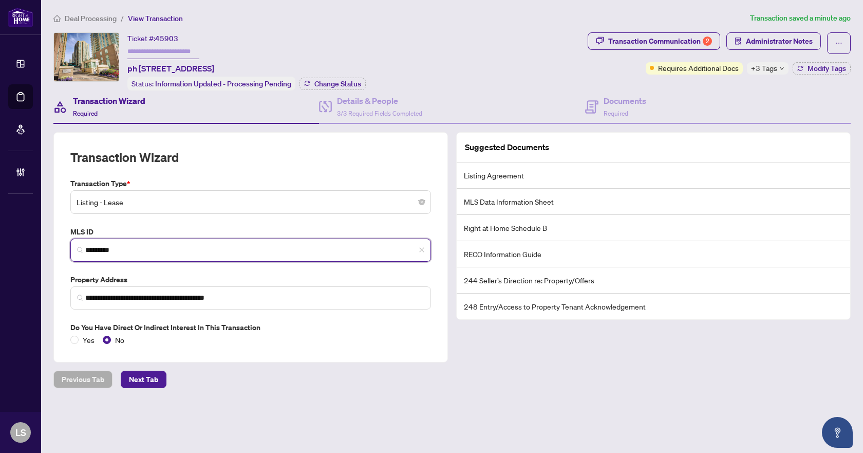
drag, startPoint x: 130, startPoint y: 251, endPoint x: 82, endPoint y: 247, distance: 48.4
click at [82, 247] on span "*********" at bounding box center [250, 249] width 361 height 23
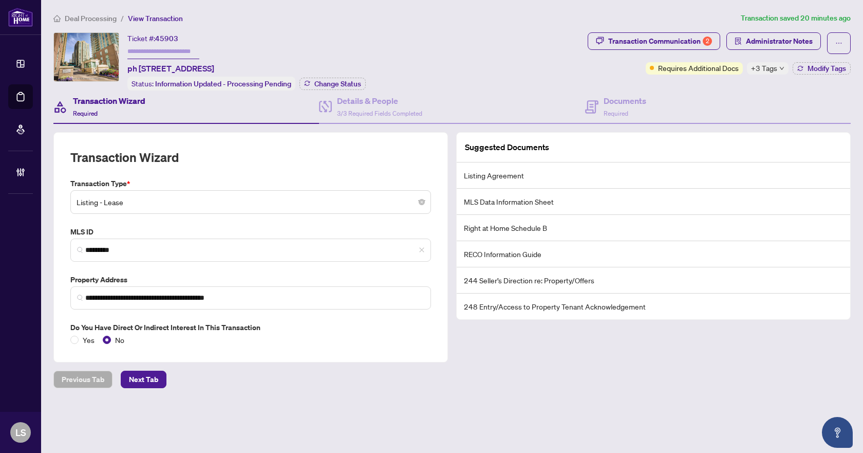
click at [124, 110] on div "Transaction Wizard Required" at bounding box center [109, 107] width 72 height 24
click at [99, 16] on span "Deal Processing" at bounding box center [91, 18] width 52 height 9
